Goal: Task Accomplishment & Management: Complete application form

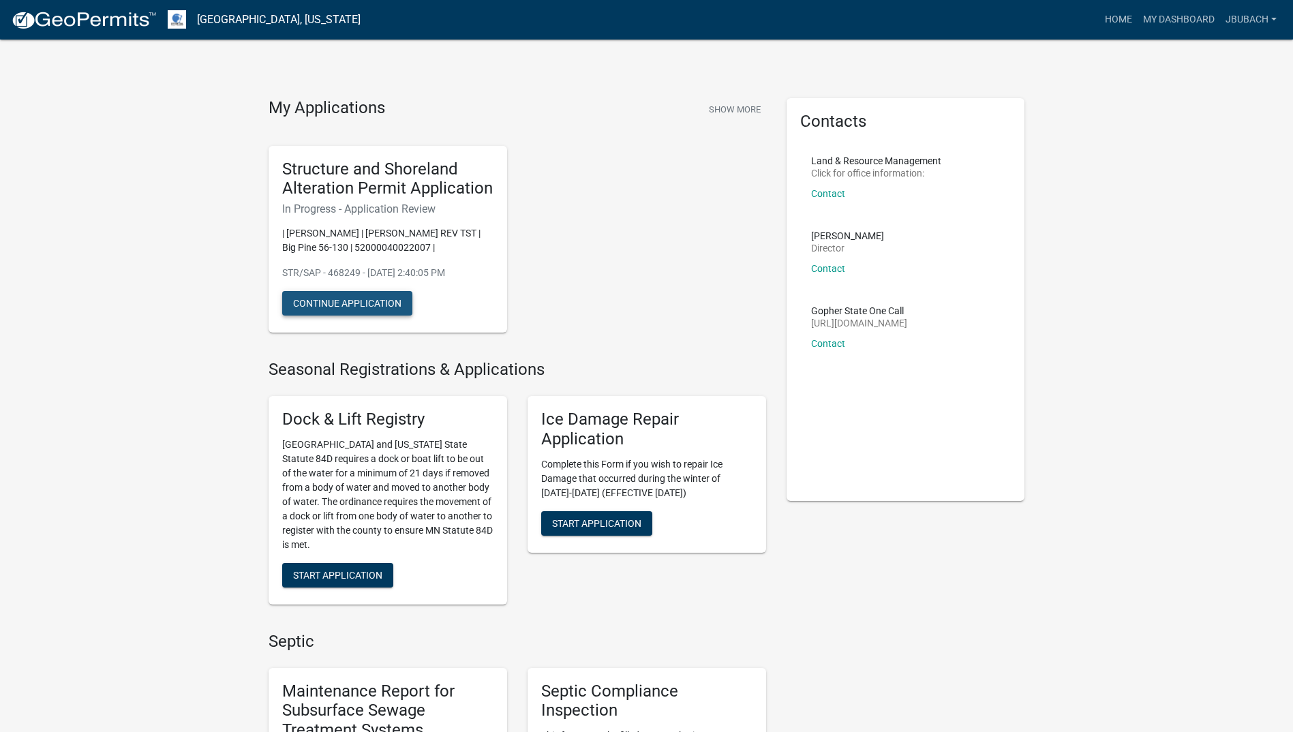
click at [339, 304] on button "Continue Application" at bounding box center [347, 303] width 130 height 25
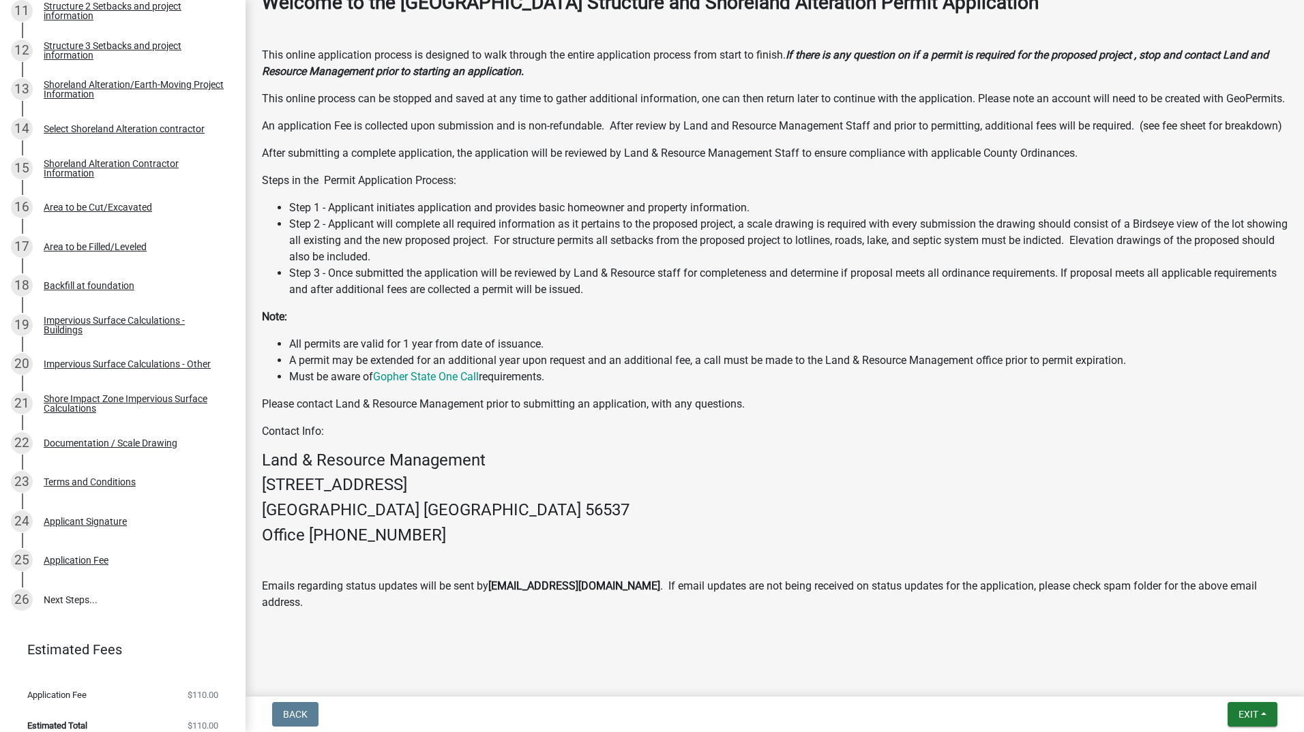
scroll to position [672, 0]
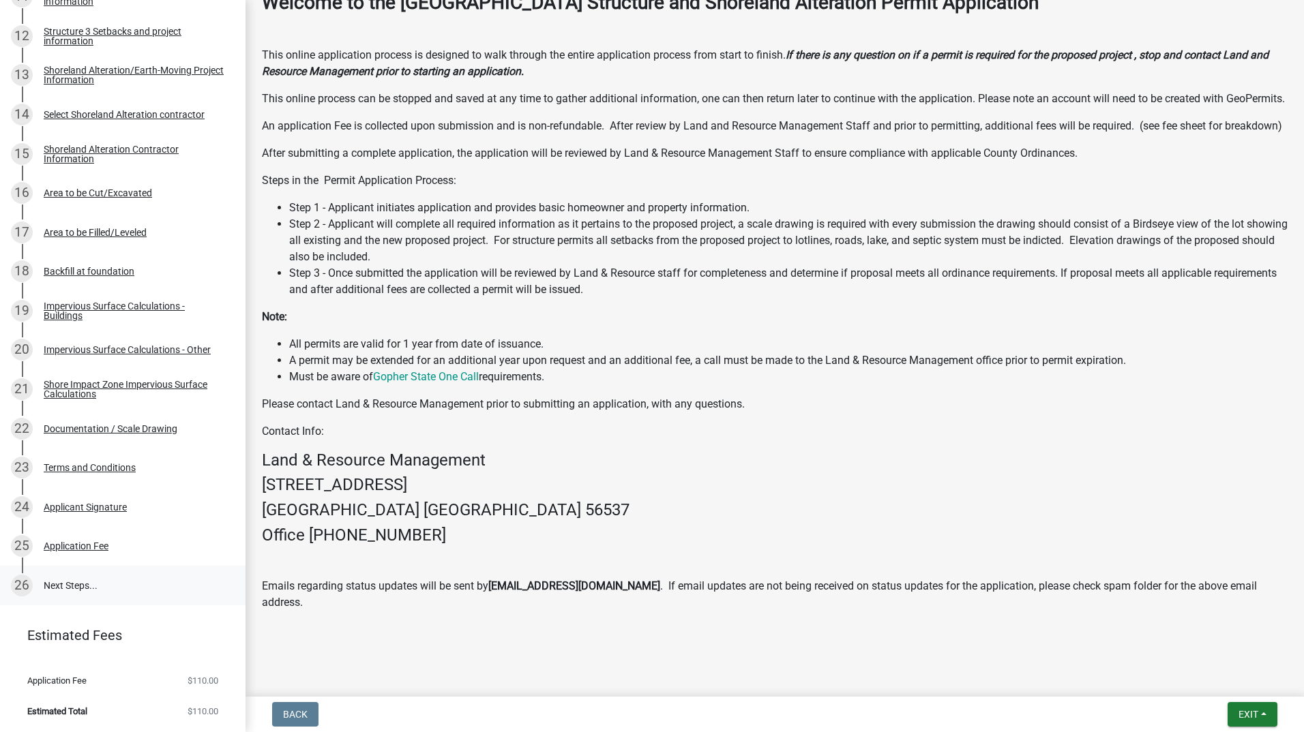
click at [61, 584] on link "26 Next Steps..." at bounding box center [122, 586] width 245 height 40
click at [58, 544] on div "Application Fee" at bounding box center [76, 546] width 65 height 10
